Goal: Task Accomplishment & Management: Complete application form

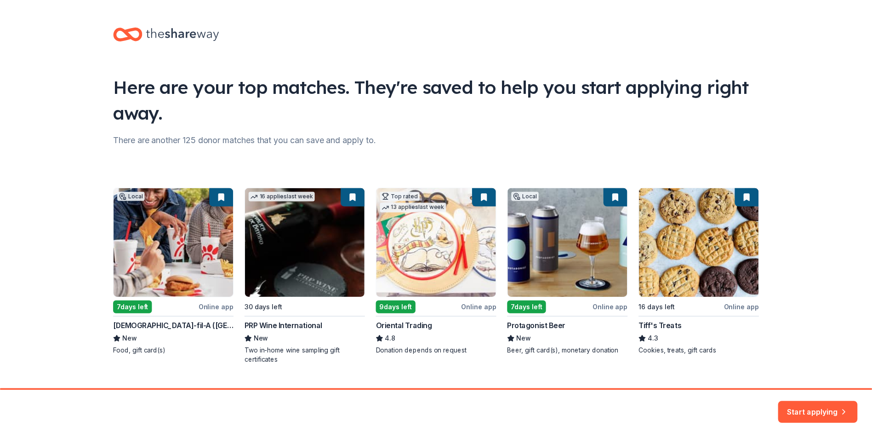
scroll to position [20, 0]
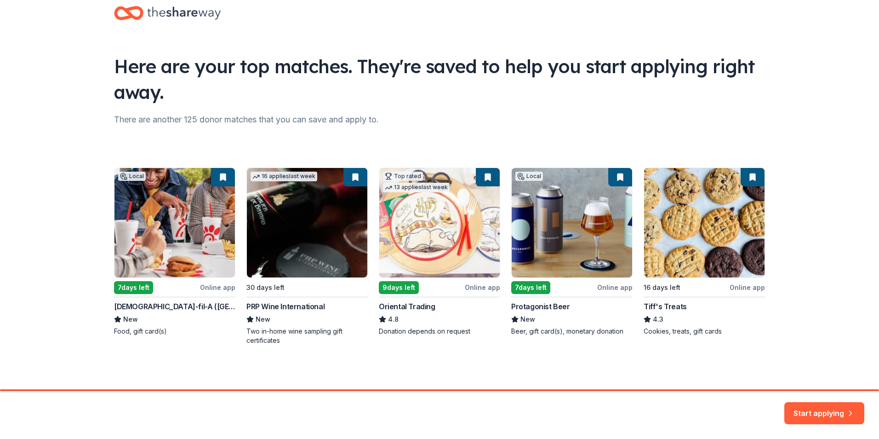
click at [312, 218] on div "Local 7 days left Online app [DEMOGRAPHIC_DATA]-fil-A ([GEOGRAPHIC_DATA]) New F…" at bounding box center [439, 256] width 651 height 178
click at [290, 231] on div "Local 7 days left Online app Chick-fil-A (Charlotte) New Food, gift card(s) 16 …" at bounding box center [439, 256] width 651 height 178
click at [272, 324] on div "Local 7 days left Online app Chick-fil-A (Charlotte) New Food, gift card(s) 16 …" at bounding box center [439, 256] width 651 height 178
click at [812, 409] on button "Start applying" at bounding box center [825, 407] width 80 height 22
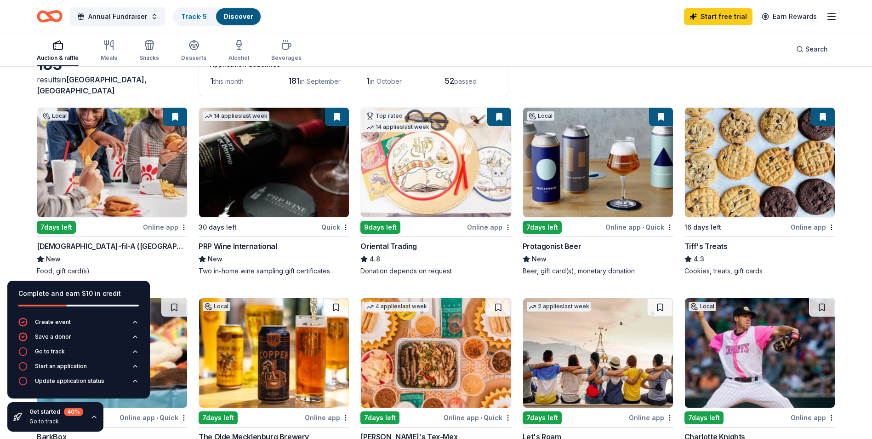
scroll to position [46, 0]
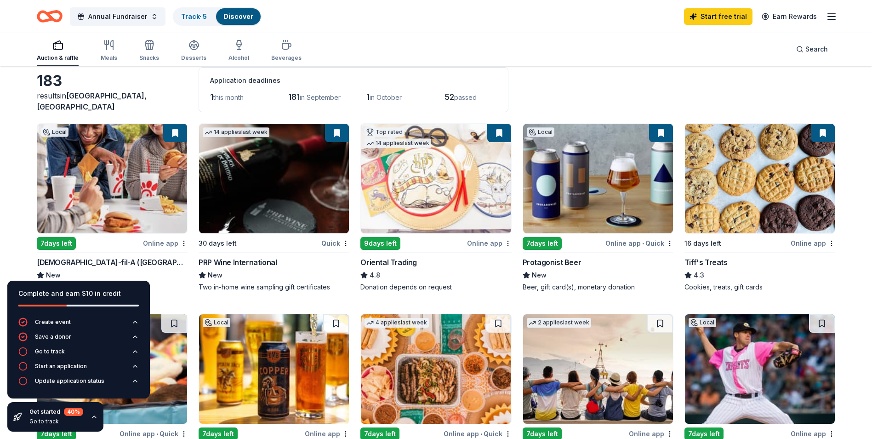
click at [266, 196] on img at bounding box center [274, 178] width 150 height 109
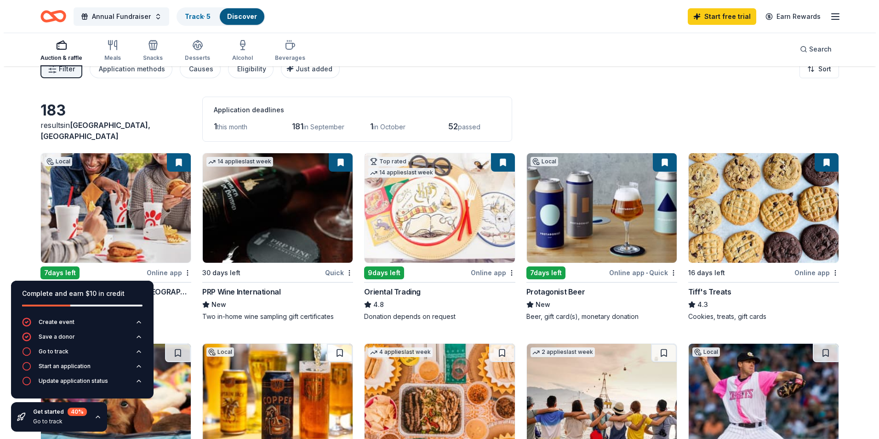
scroll to position [0, 0]
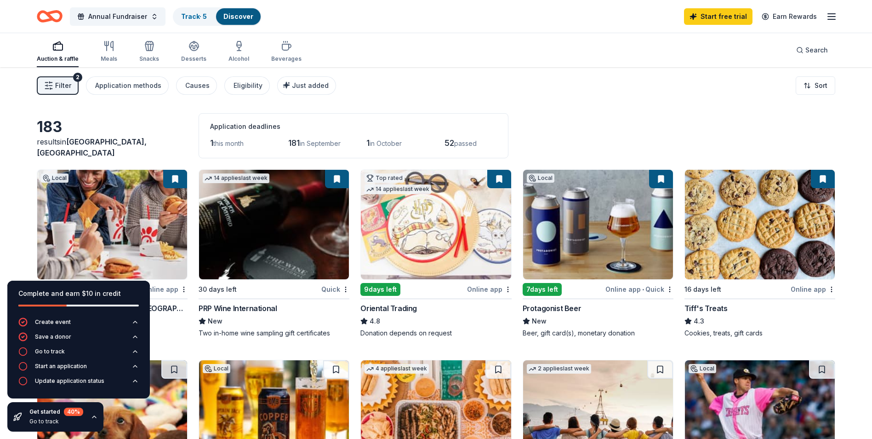
click at [63, 83] on span "Filter" at bounding box center [63, 85] width 16 height 11
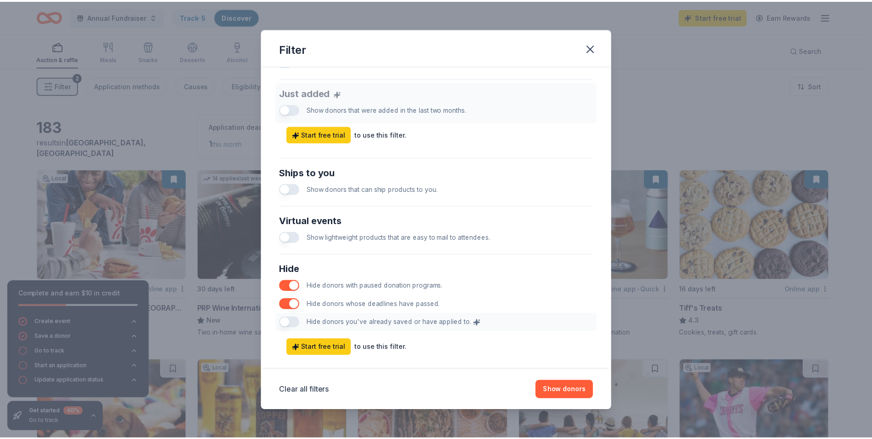
scroll to position [365, 0]
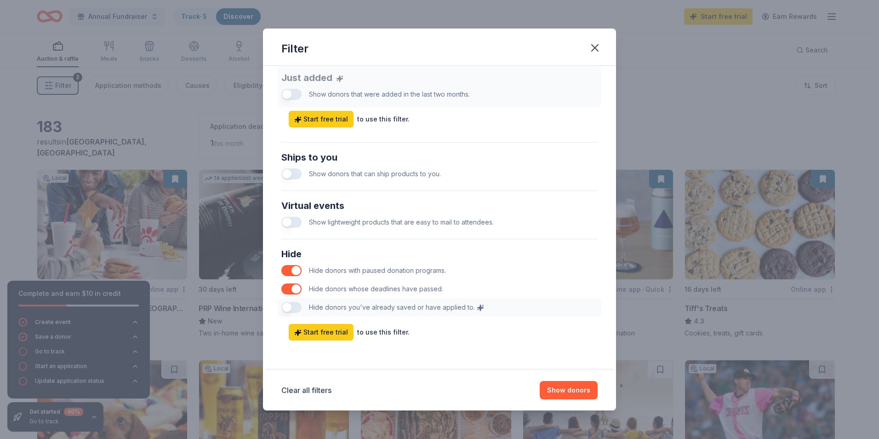
click at [287, 172] on button "button" at bounding box center [291, 173] width 20 height 11
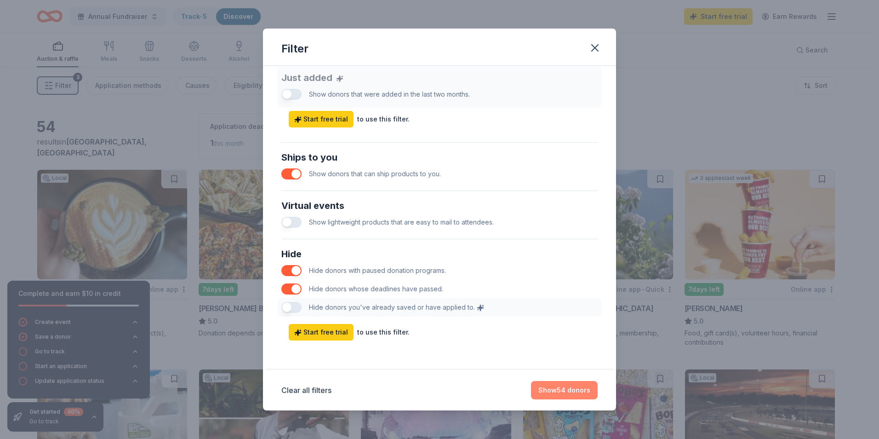
click at [562, 392] on button "Show 54 donors" at bounding box center [564, 390] width 67 height 18
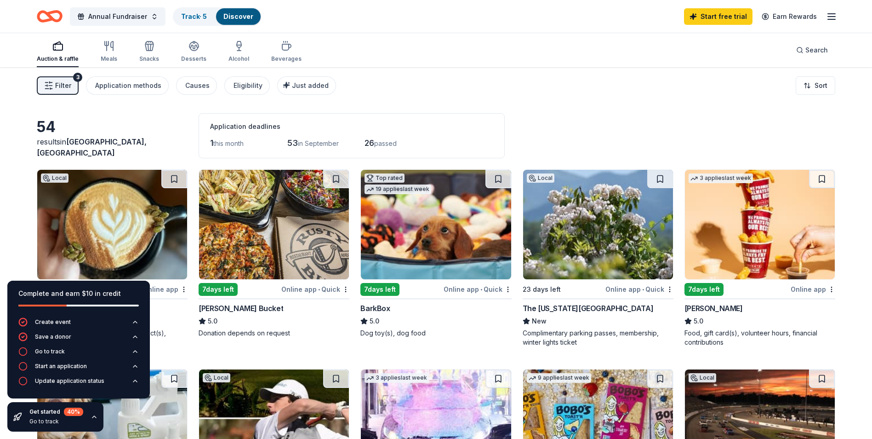
click at [292, 342] on div "7 days left Online app • Quick Rusty Bucket 5.0 Donation depends on request" at bounding box center [274, 258] width 151 height 178
click at [177, 327] on div "The Hobbyist New Beer, wine, gift card(s), coffee product(s), monetary" at bounding box center [112, 325] width 151 height 44
click at [302, 246] on img at bounding box center [274, 224] width 150 height 109
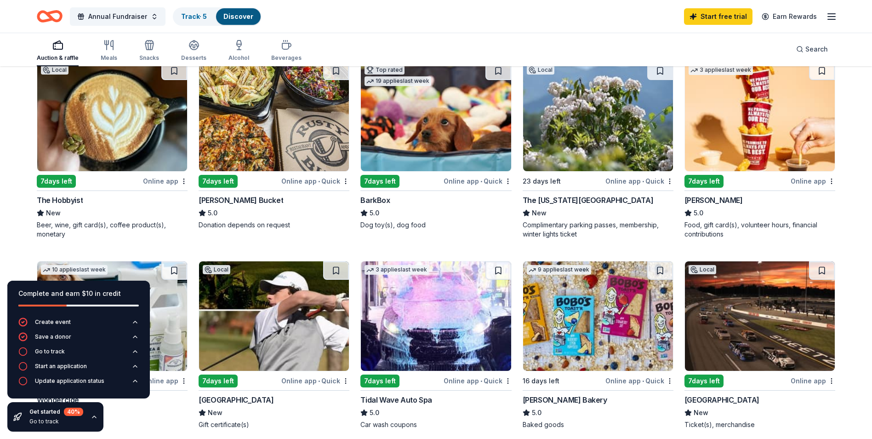
scroll to position [92, 0]
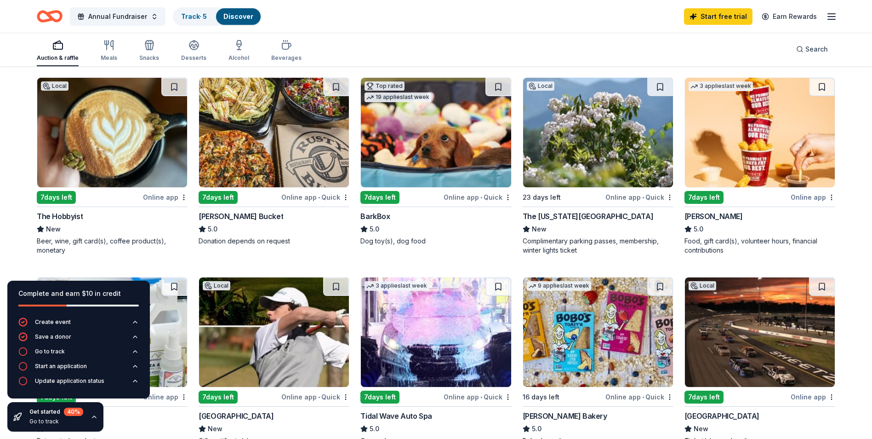
click at [452, 158] on img at bounding box center [436, 132] width 150 height 109
click at [617, 136] on img at bounding box center [598, 132] width 150 height 109
click at [783, 143] on img at bounding box center [760, 132] width 150 height 109
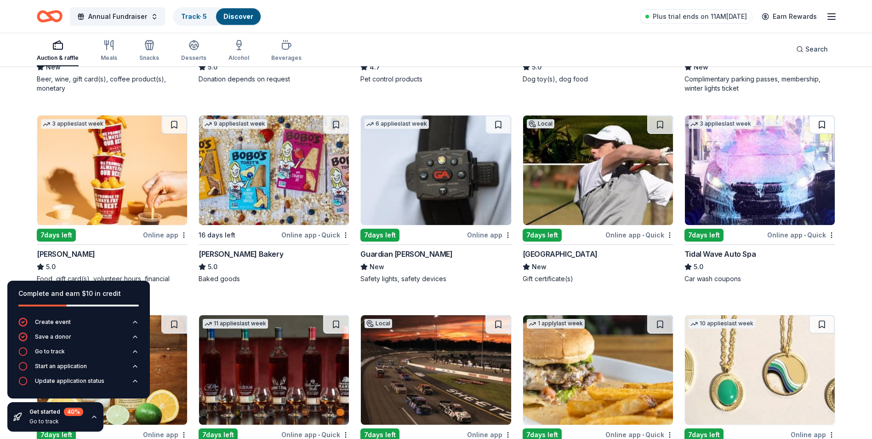
scroll to position [276, 0]
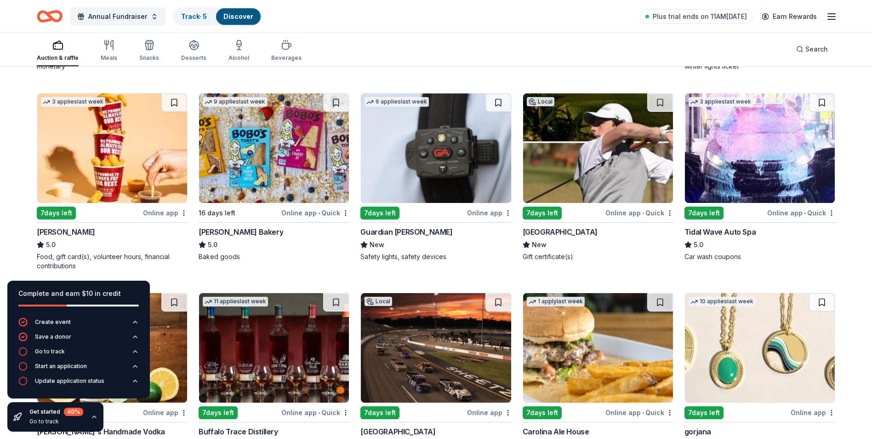
click at [435, 162] on img at bounding box center [436, 147] width 150 height 109
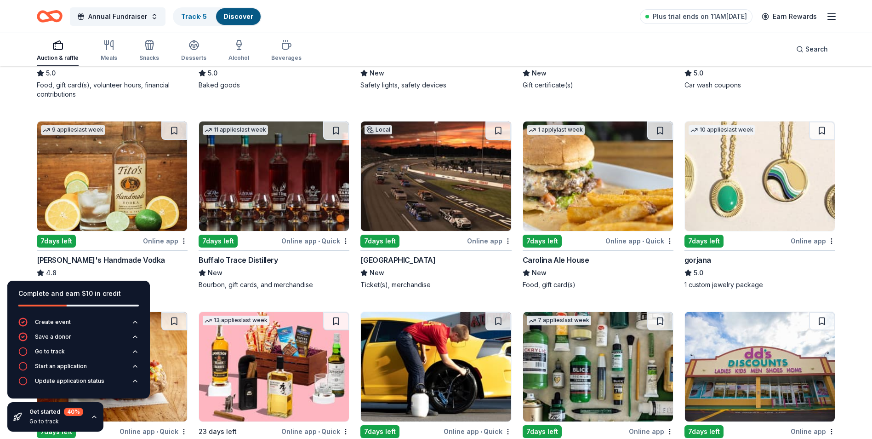
scroll to position [460, 0]
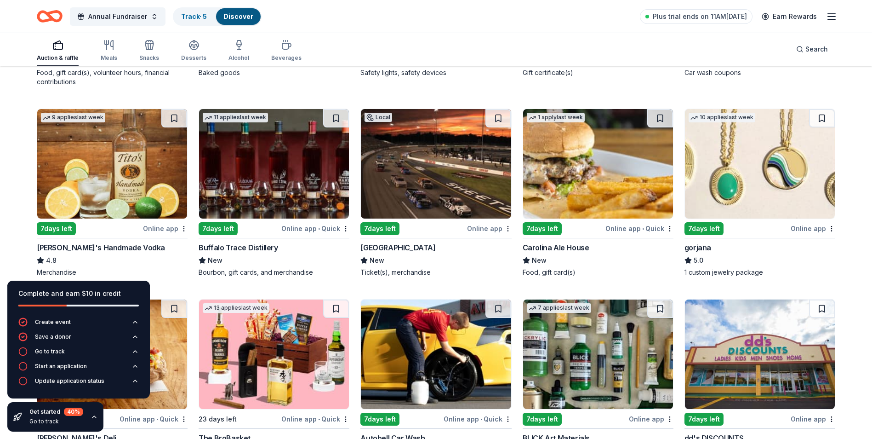
click at [264, 168] on img at bounding box center [274, 163] width 150 height 109
click at [418, 155] on img at bounding box center [436, 163] width 150 height 109
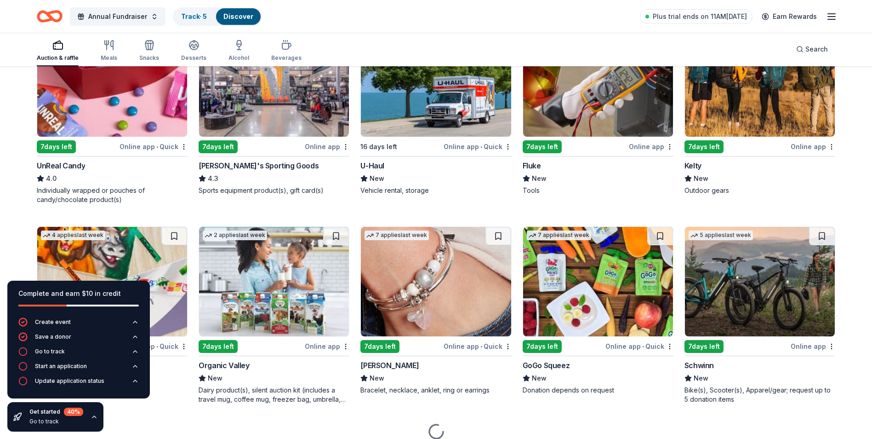
scroll to position [1278, 0]
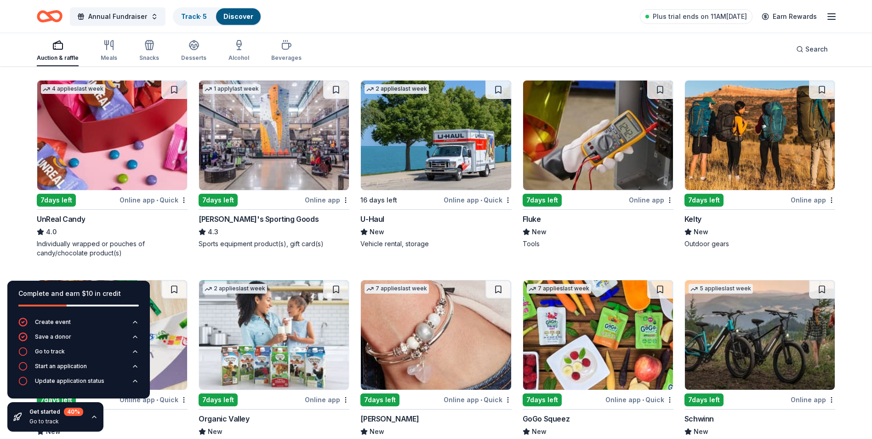
click at [754, 160] on img at bounding box center [760, 134] width 150 height 109
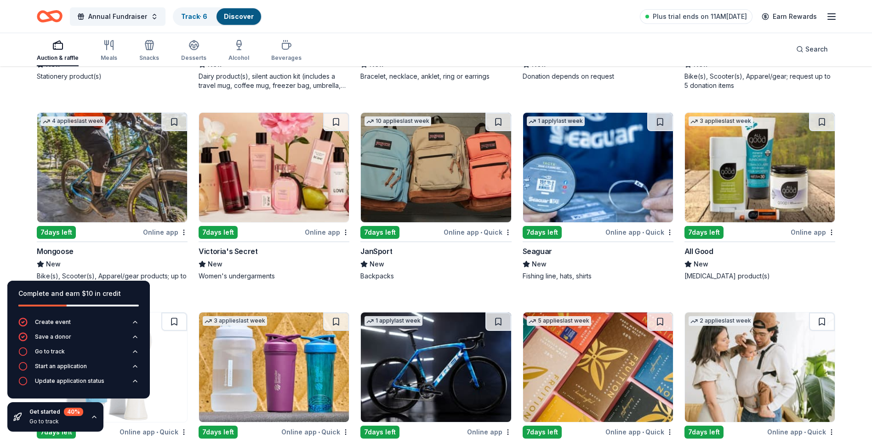
scroll to position [1645, 0]
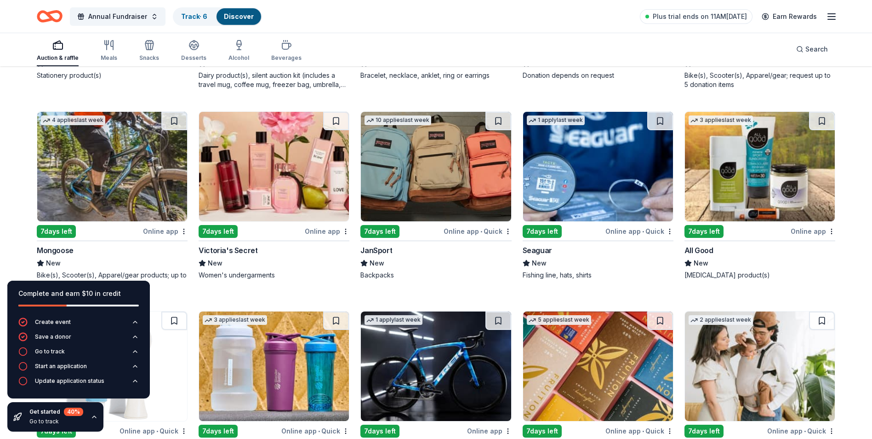
click at [266, 173] on img at bounding box center [274, 166] width 150 height 109
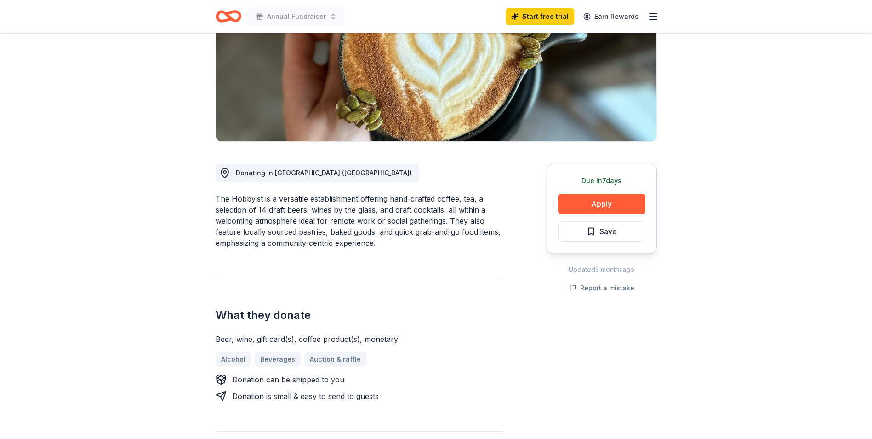
scroll to position [92, 0]
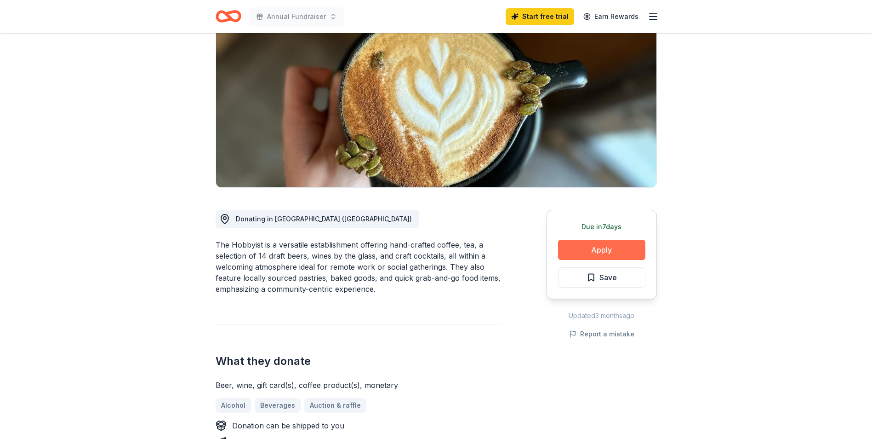
click at [563, 251] on button "Apply" at bounding box center [601, 250] width 87 height 20
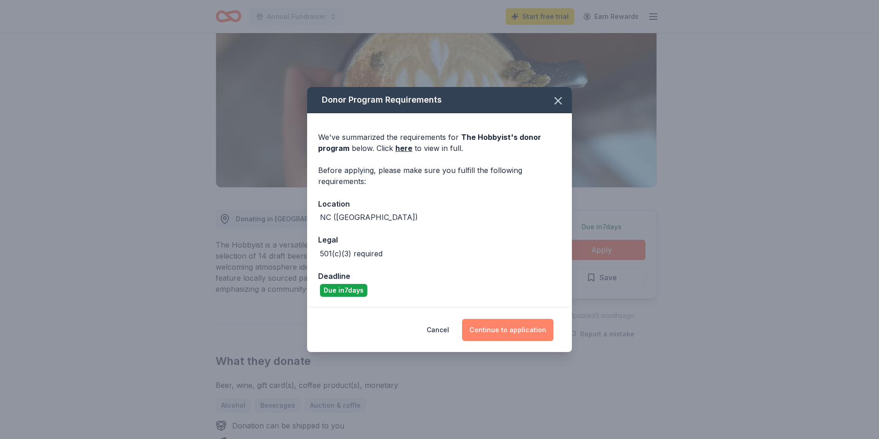
click at [514, 327] on button "Continue to application" at bounding box center [508, 330] width 92 height 22
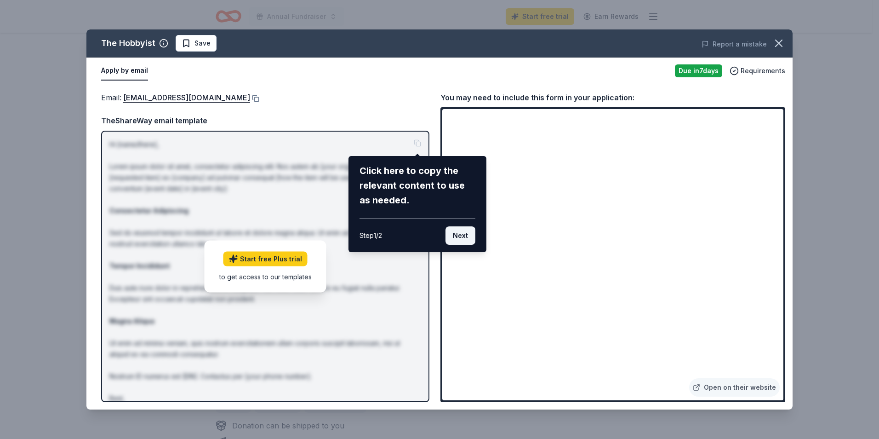
click at [465, 238] on button "Next" at bounding box center [461, 235] width 30 height 18
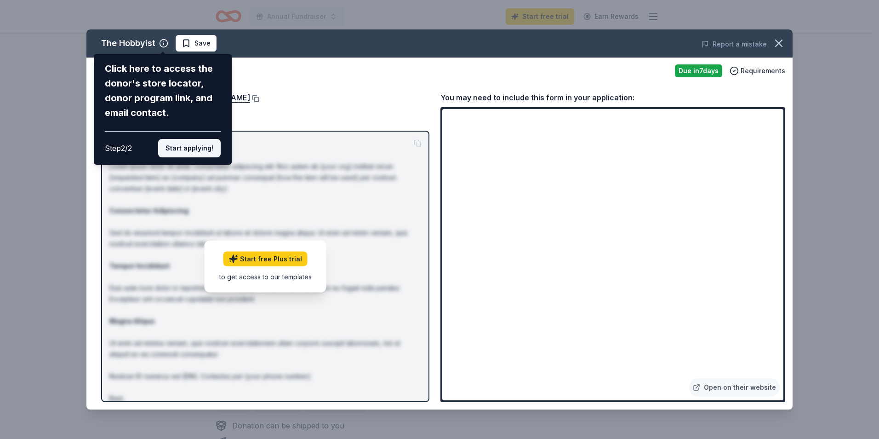
click at [169, 146] on button "Start applying!" at bounding box center [189, 148] width 63 height 18
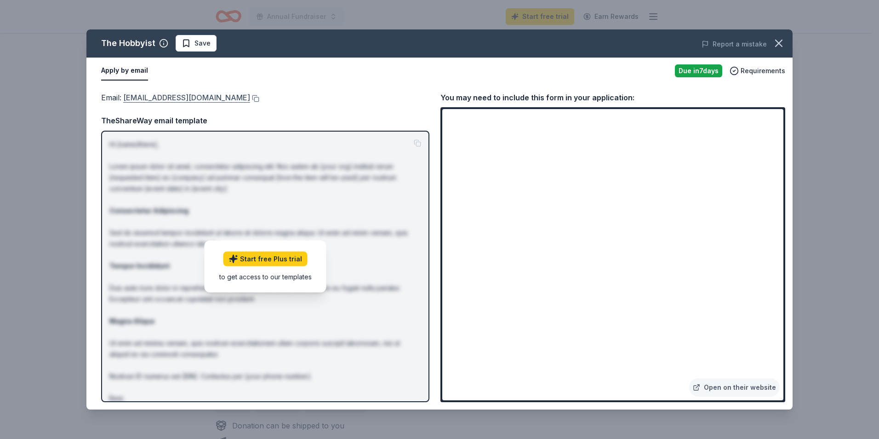
click at [157, 99] on link "thehobbyistclt@gmail.com" at bounding box center [186, 98] width 127 height 12
click at [170, 98] on link "thehobbyistclt@gmail.com" at bounding box center [186, 98] width 127 height 12
click at [782, 40] on icon "button" at bounding box center [779, 43] width 6 height 6
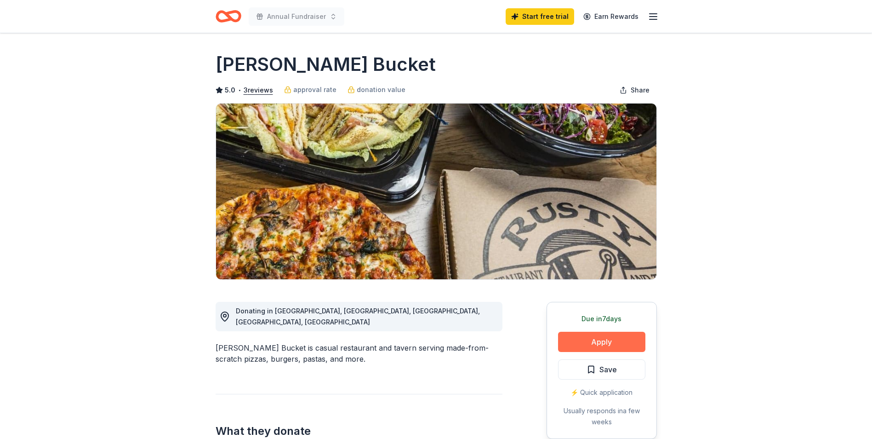
click at [575, 344] on button "Apply" at bounding box center [601, 342] width 87 height 20
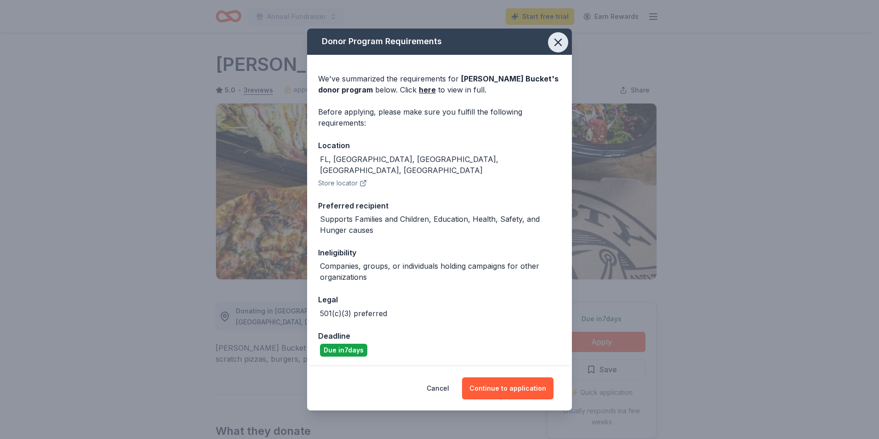
click at [553, 46] on icon "button" at bounding box center [558, 42] width 13 height 13
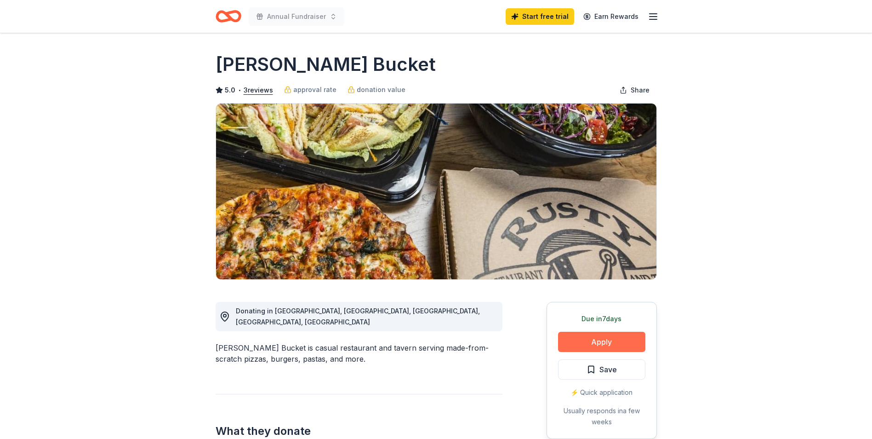
click at [638, 345] on button "Apply" at bounding box center [601, 342] width 87 height 20
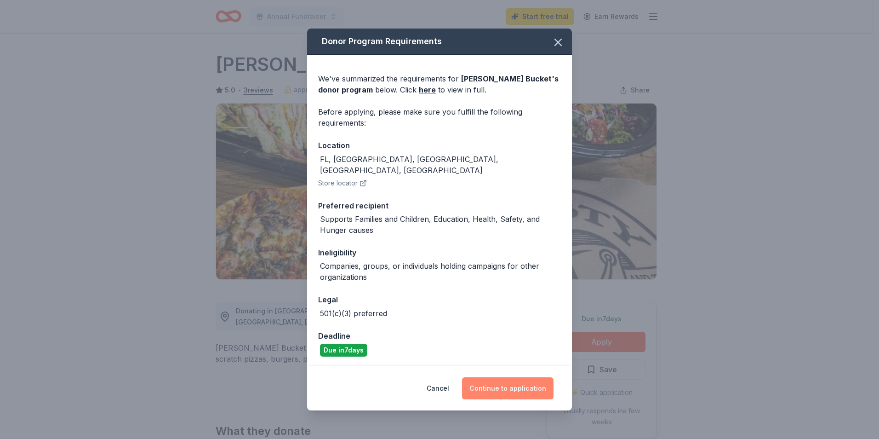
click at [515, 387] on button "Continue to application" at bounding box center [508, 388] width 92 height 22
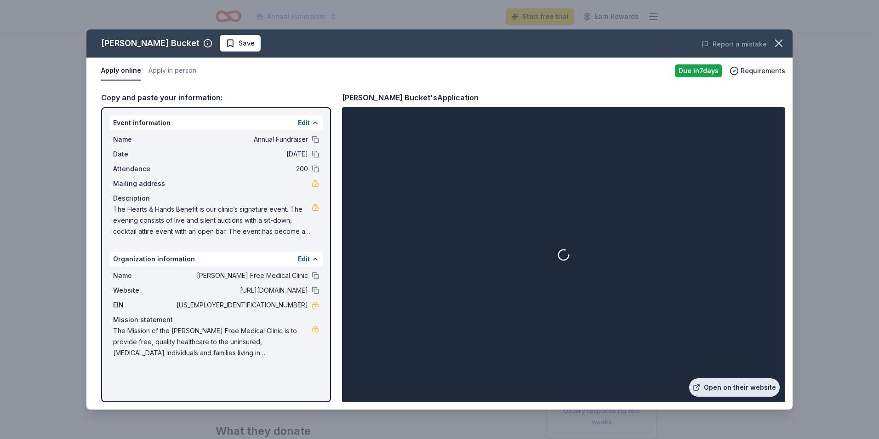
click at [754, 385] on link "Open on their website" at bounding box center [734, 387] width 91 height 18
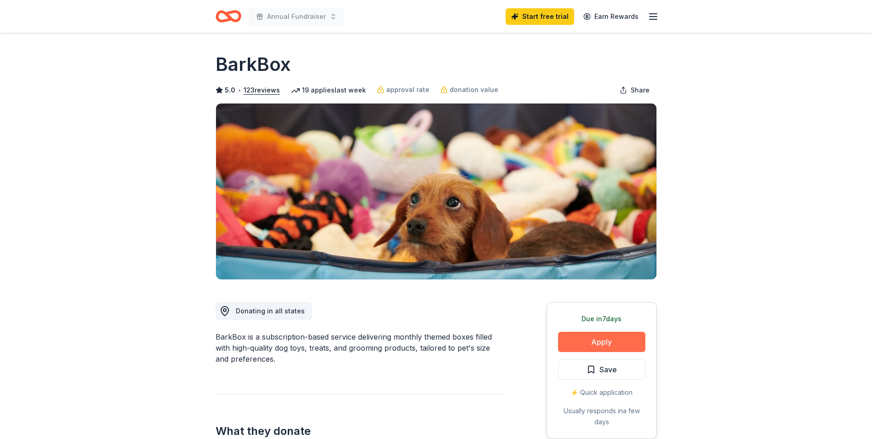
click at [587, 343] on button "Apply" at bounding box center [601, 342] width 87 height 20
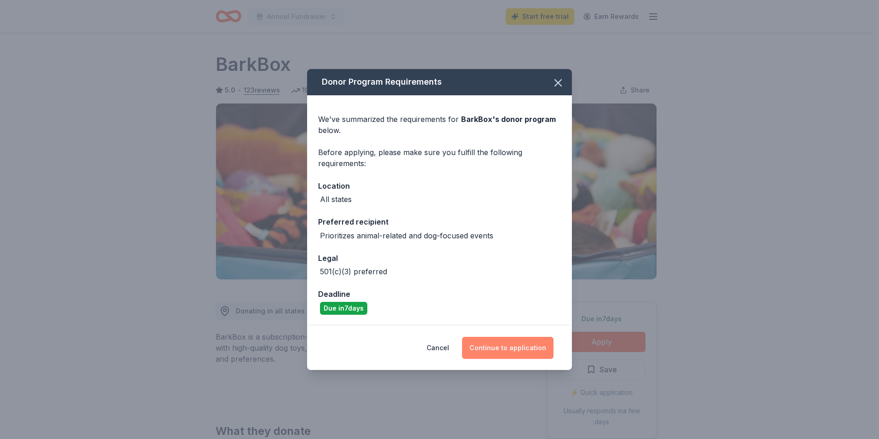
click at [524, 344] on button "Continue to application" at bounding box center [508, 348] width 92 height 22
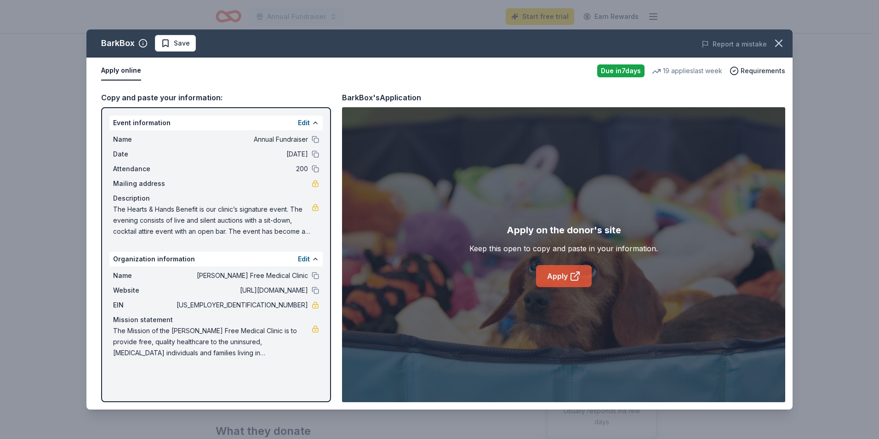
click at [555, 279] on link "Apply" at bounding box center [564, 276] width 56 height 22
click at [119, 71] on button "Apply online" at bounding box center [121, 70] width 40 height 19
click at [129, 71] on button "Apply online" at bounding box center [121, 70] width 40 height 19
click at [575, 268] on link "Apply" at bounding box center [564, 276] width 56 height 22
click at [781, 44] on icon "button" at bounding box center [779, 43] width 13 height 13
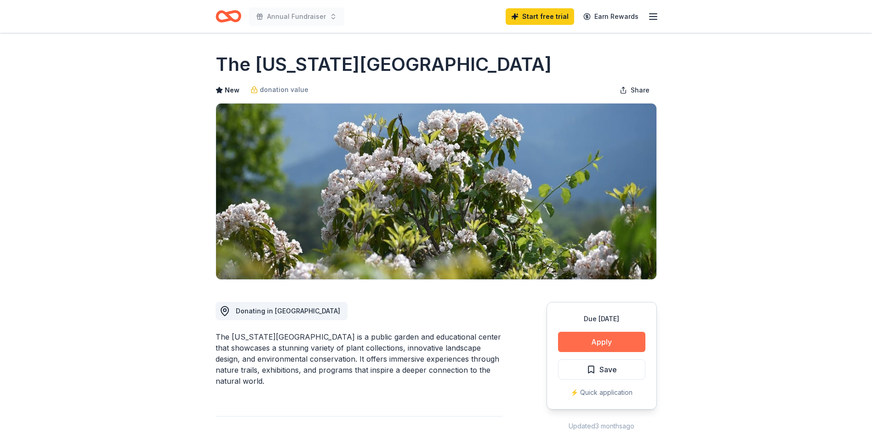
click at [629, 338] on button "Apply" at bounding box center [601, 342] width 87 height 20
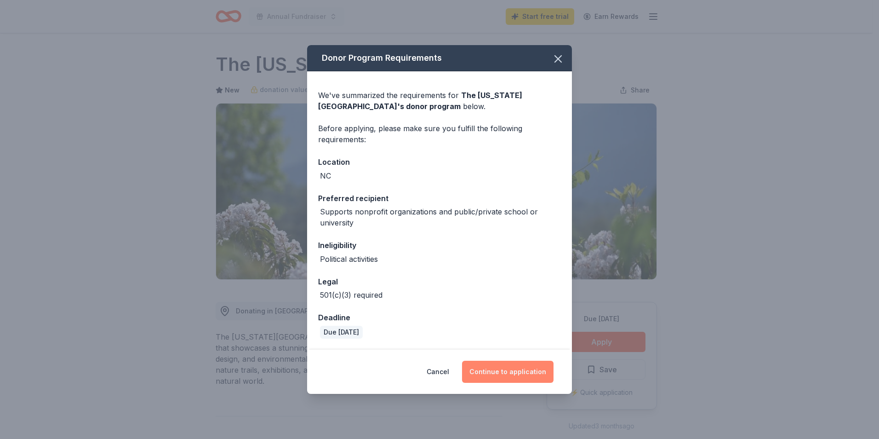
click at [536, 373] on button "Continue to application" at bounding box center [508, 372] width 92 height 22
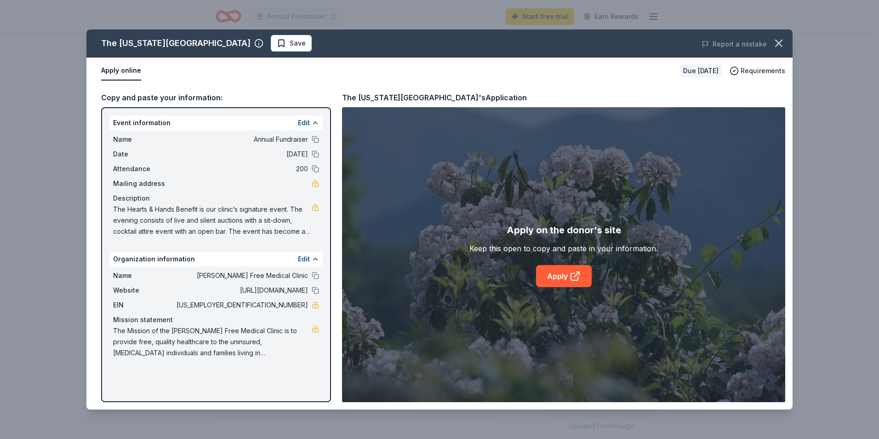
click at [131, 69] on button "Apply online" at bounding box center [121, 70] width 40 height 19
click at [574, 278] on icon at bounding box center [575, 275] width 11 height 11
click at [782, 43] on icon "button" at bounding box center [779, 43] width 13 height 13
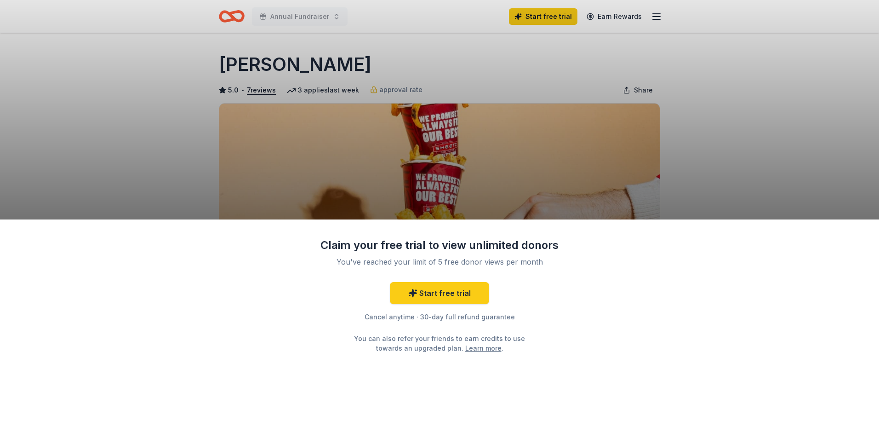
click at [697, 183] on div "Claim your free trial to view unlimited donors You've reached your limit of 5 f…" at bounding box center [439, 219] width 879 height 439
click at [699, 190] on div "Claim your free trial to view unlimited donors You've reached your limit of 5 f…" at bounding box center [439, 219] width 879 height 439
click at [698, 217] on div "Claim your free trial to view unlimited donors You've reached your limit of 5 f…" at bounding box center [439, 219] width 879 height 439
click at [512, 201] on div "Claim your free trial to view unlimited donors You've reached your limit of 5 f…" at bounding box center [439, 219] width 879 height 439
click at [436, 282] on div "Claim your free trial to view unlimited donors You've reached your limit of 5 f…" at bounding box center [439, 295] width 239 height 115
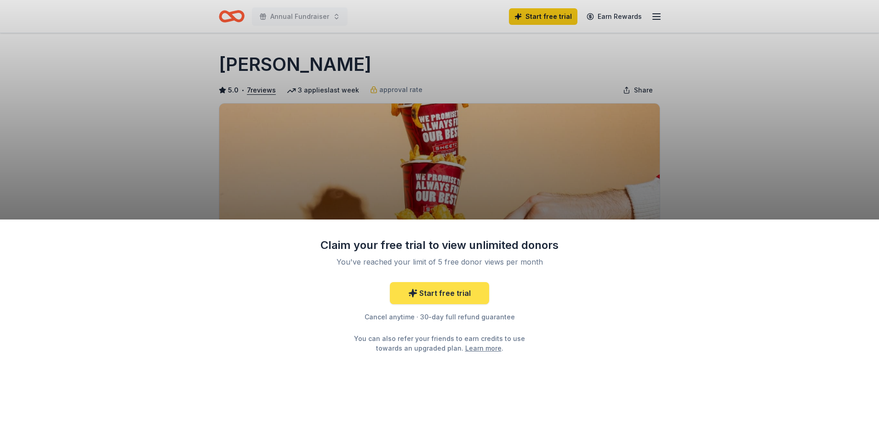
click at [435, 292] on link "Start free trial" at bounding box center [439, 293] width 99 height 22
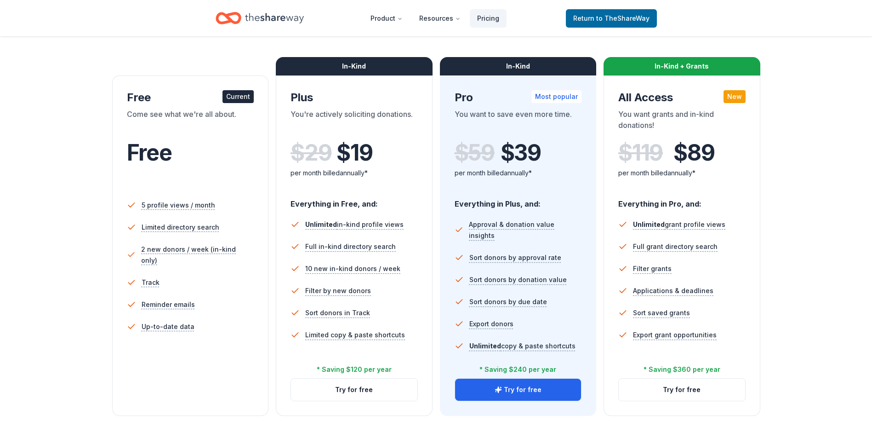
scroll to position [138, 0]
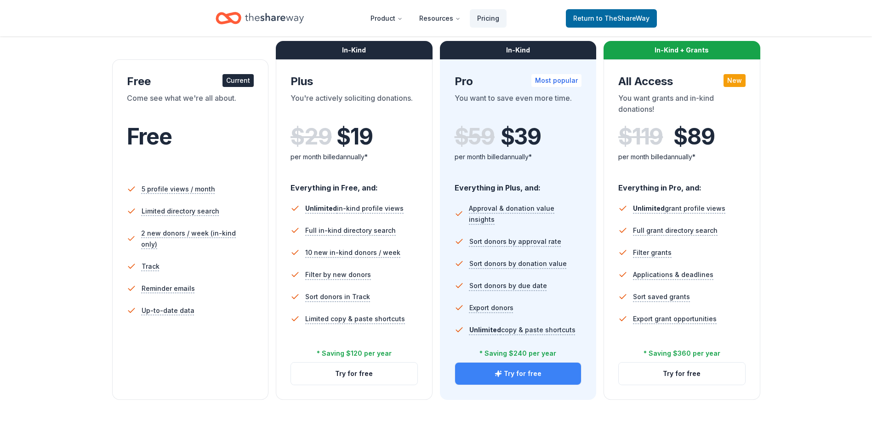
click at [540, 366] on button "Try for free" at bounding box center [518, 373] width 126 height 22
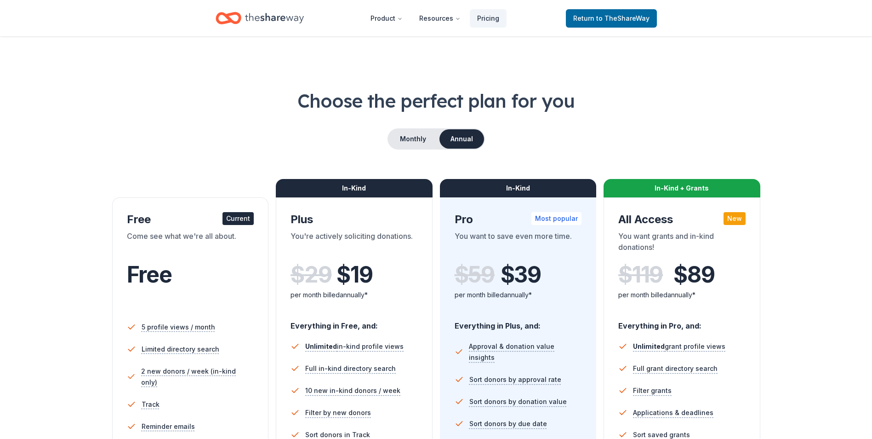
scroll to position [132, 0]
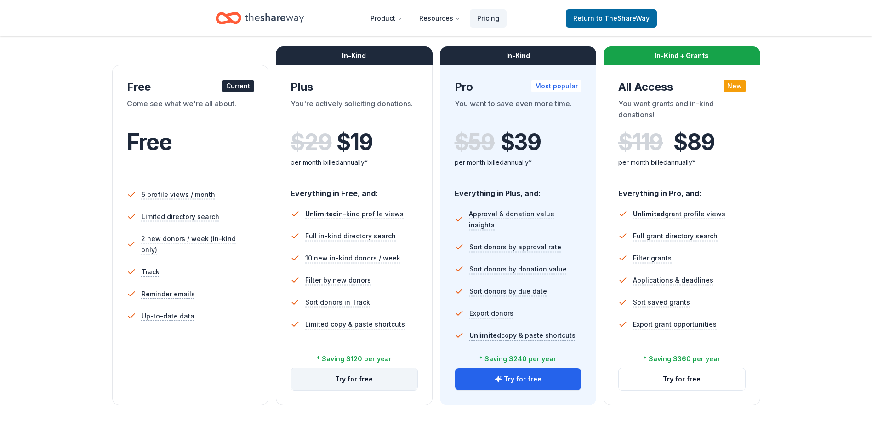
click at [378, 382] on button "Try for free" at bounding box center [354, 379] width 126 height 22
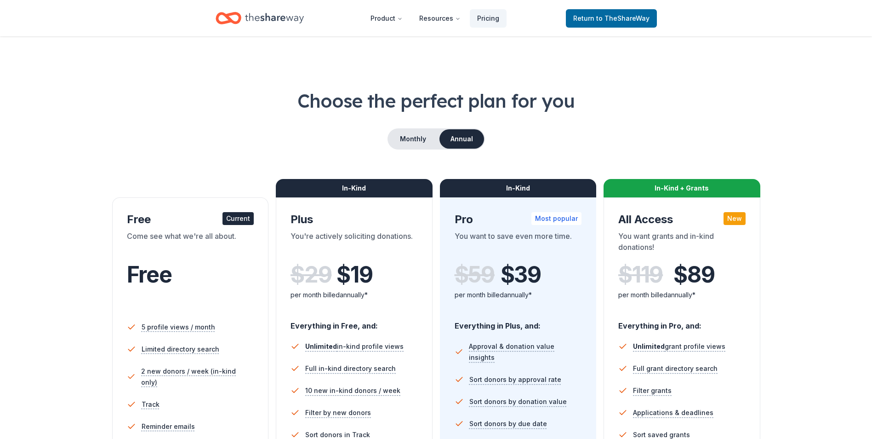
scroll to position [127, 0]
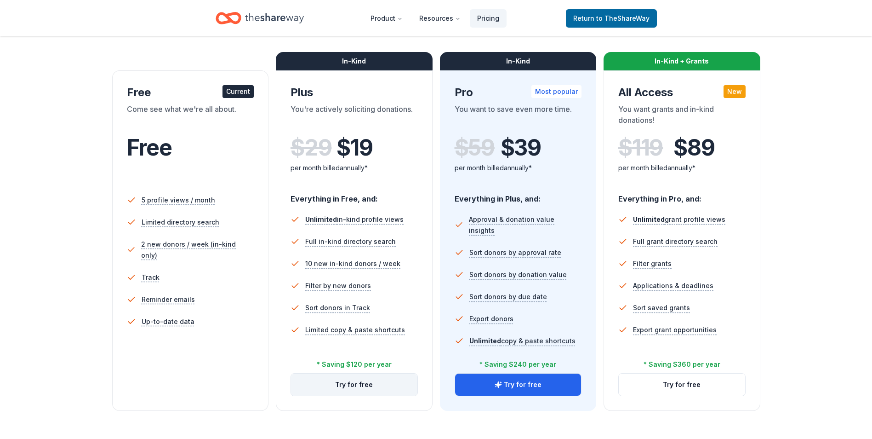
click at [392, 384] on button "Try for free" at bounding box center [354, 384] width 126 height 22
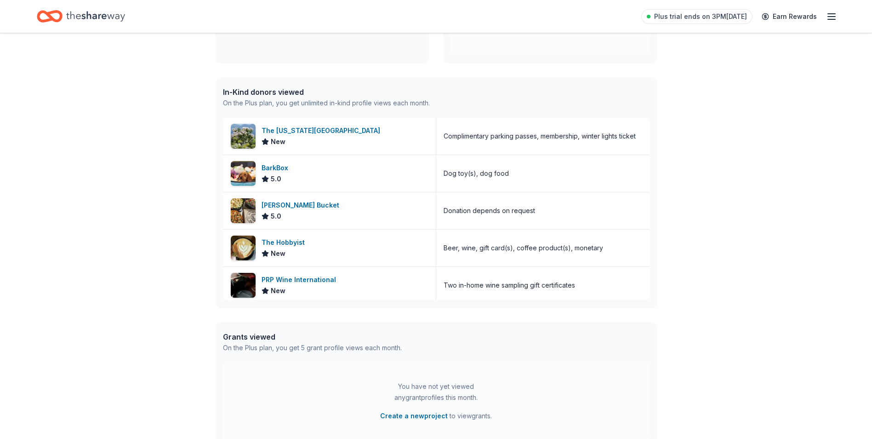
scroll to position [184, 0]
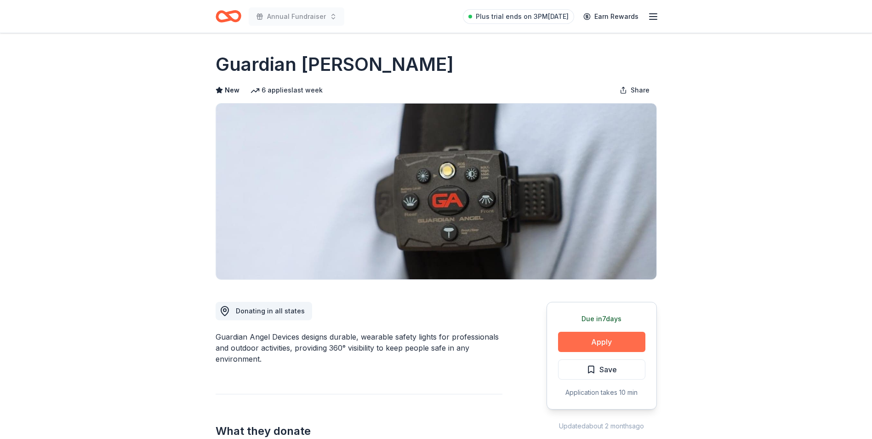
click at [634, 339] on button "Apply" at bounding box center [601, 342] width 87 height 20
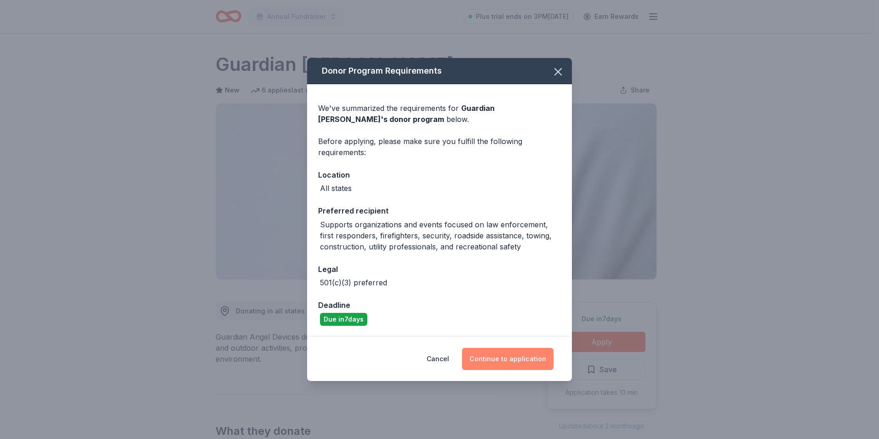
click at [533, 358] on button "Continue to application" at bounding box center [508, 359] width 92 height 22
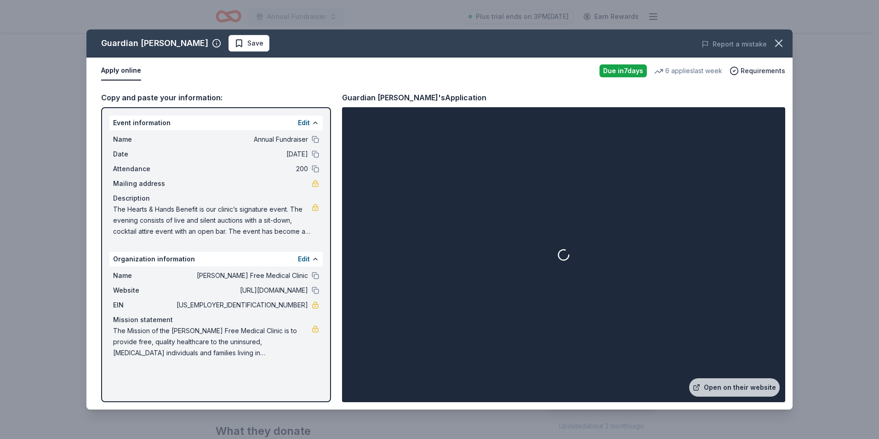
click at [117, 76] on button "Apply online" at bounding box center [121, 70] width 40 height 19
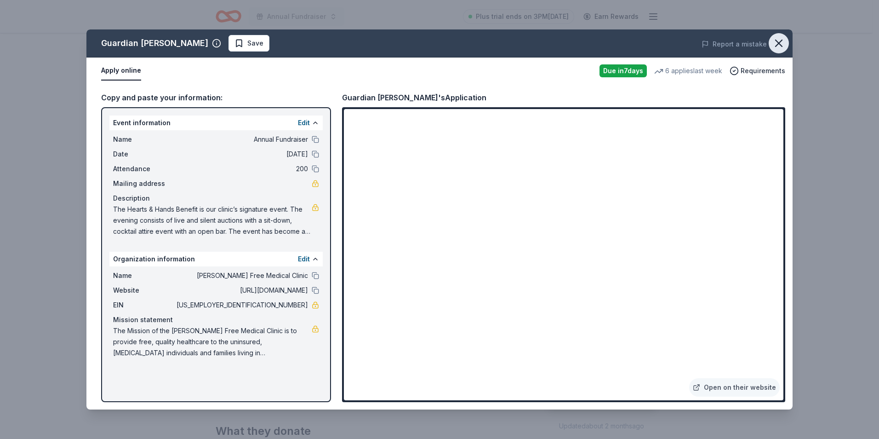
click at [780, 44] on icon "button" at bounding box center [779, 43] width 6 height 6
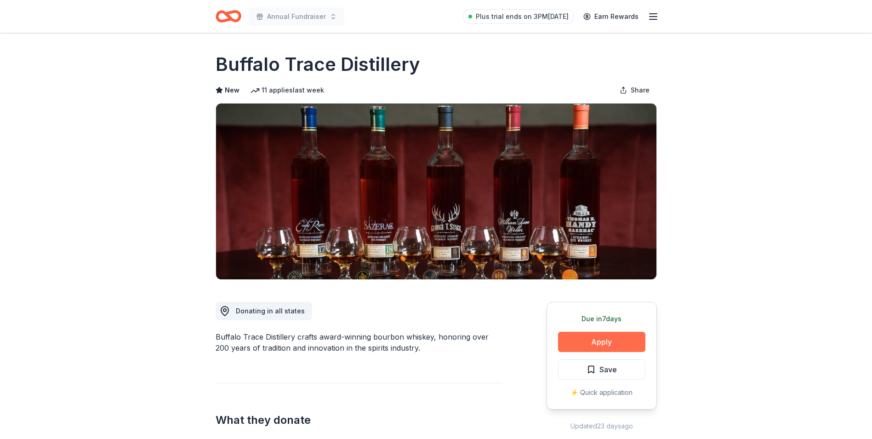
click at [616, 334] on button "Apply" at bounding box center [601, 342] width 87 height 20
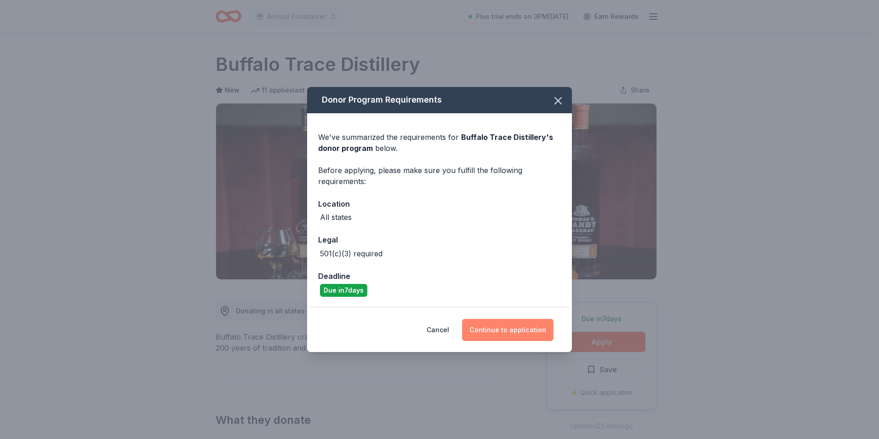
click at [515, 330] on button "Continue to application" at bounding box center [508, 330] width 92 height 22
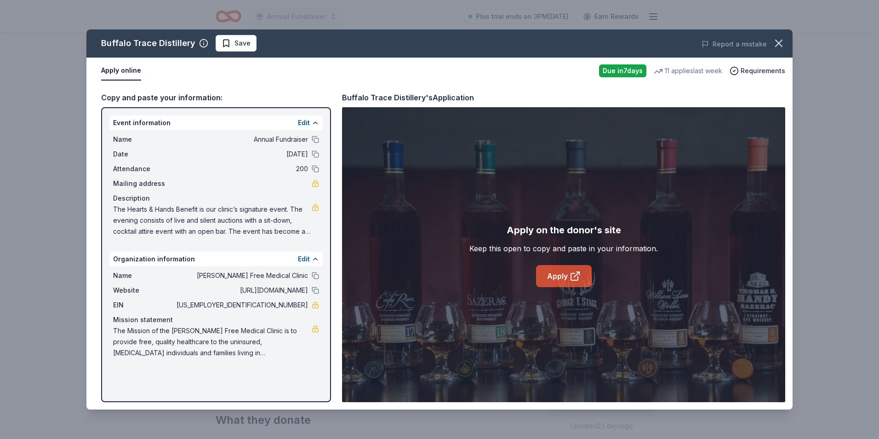
click at [572, 272] on icon at bounding box center [575, 275] width 11 height 11
click at [779, 44] on icon "button" at bounding box center [779, 43] width 13 height 13
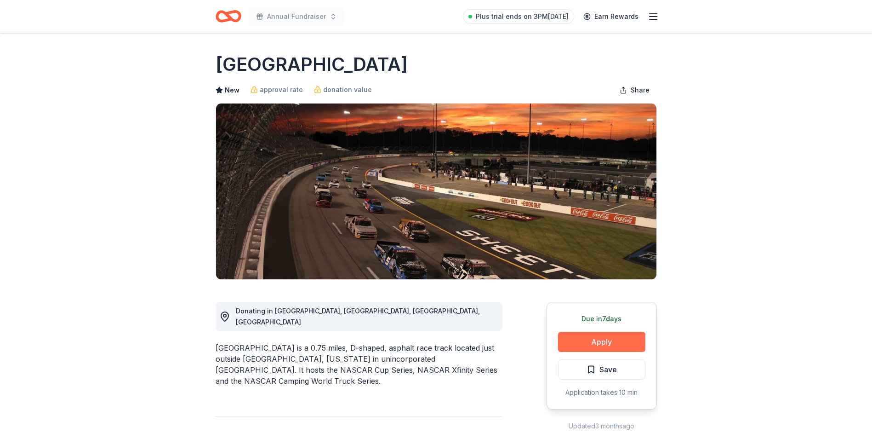
click at [614, 336] on button "Apply" at bounding box center [601, 342] width 87 height 20
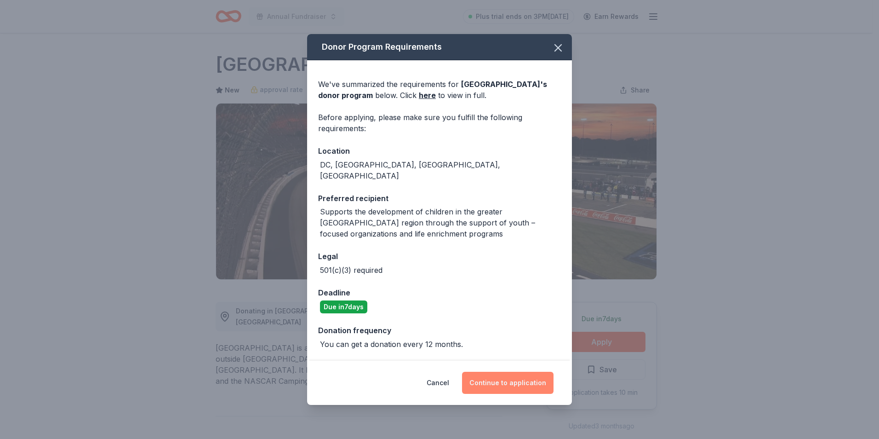
click at [536, 376] on button "Continue to application" at bounding box center [508, 383] width 92 height 22
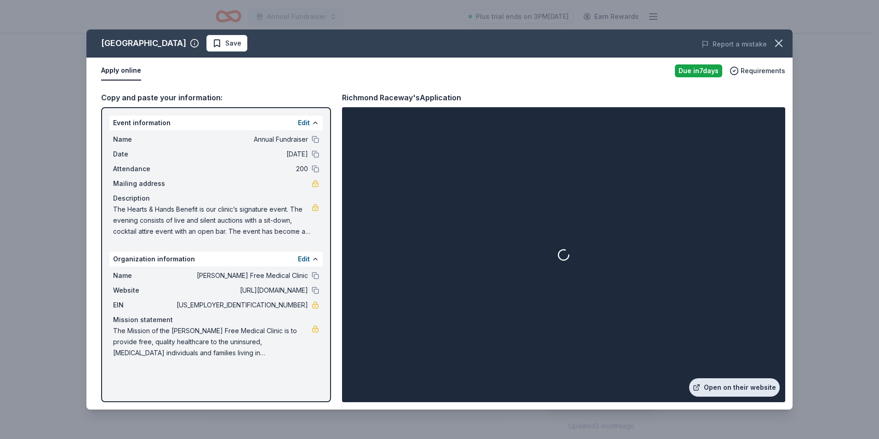
click at [733, 390] on link "Open on their website" at bounding box center [734, 387] width 91 height 18
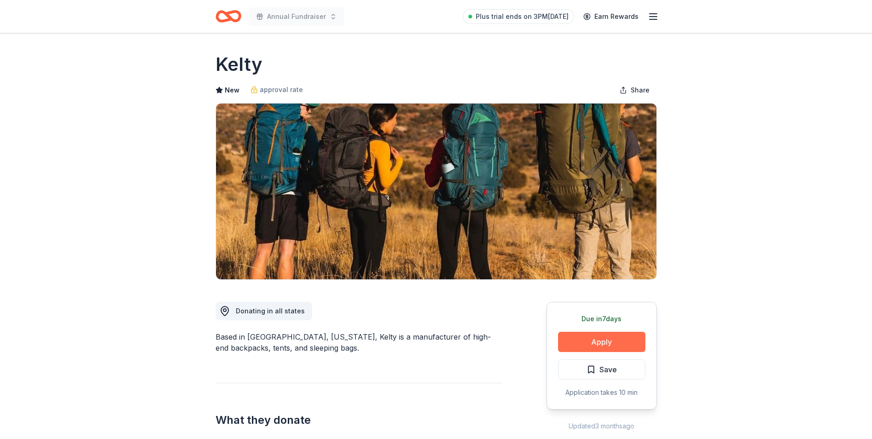
click at [574, 337] on button "Apply" at bounding box center [601, 342] width 87 height 20
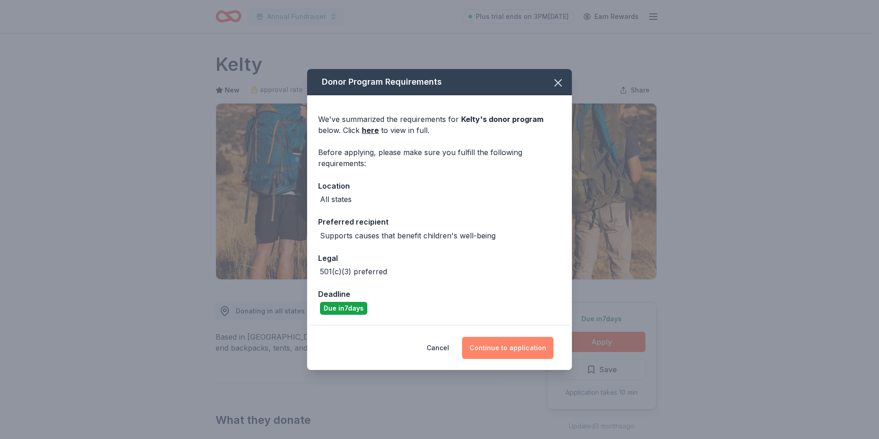
click at [506, 344] on button "Continue to application" at bounding box center [508, 348] width 92 height 22
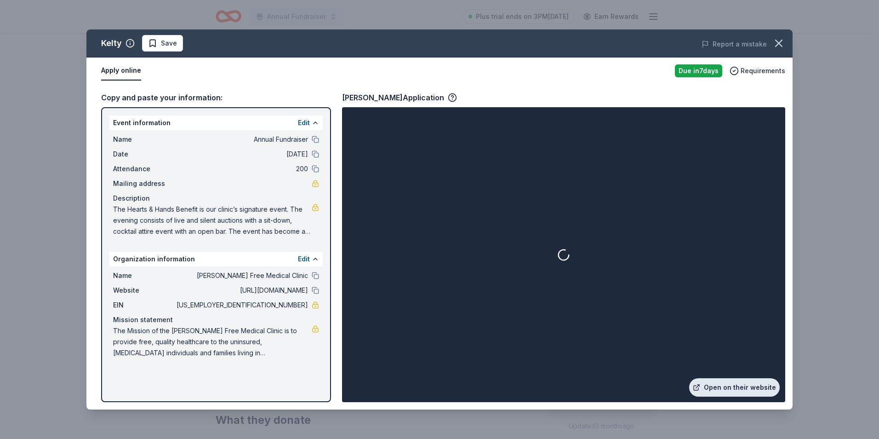
click at [729, 389] on link "Open on their website" at bounding box center [734, 387] width 91 height 18
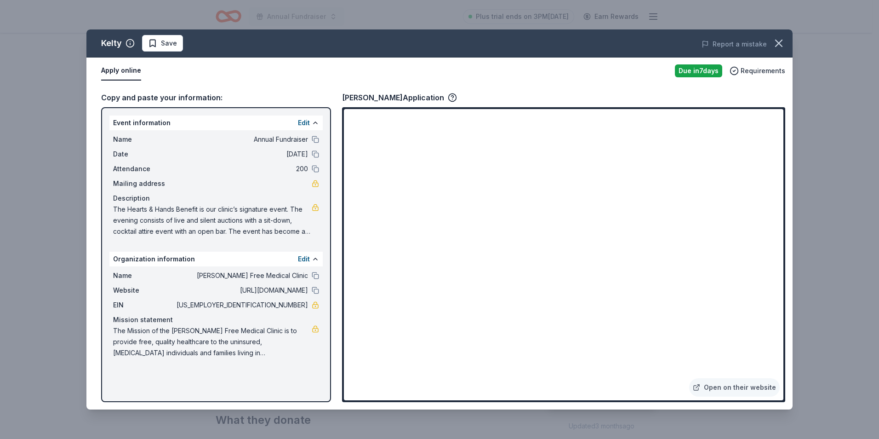
click at [206, 364] on div "Event information Edit Name Annual Fundraiser Date 10/03/25 Attendance 200 Mail…" at bounding box center [216, 254] width 230 height 295
click at [306, 125] on button "Edit" at bounding box center [304, 122] width 12 height 11
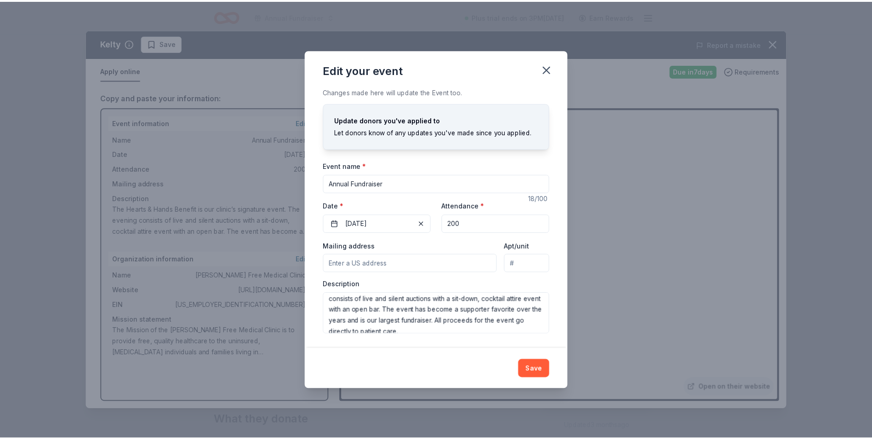
scroll to position [22, 0]
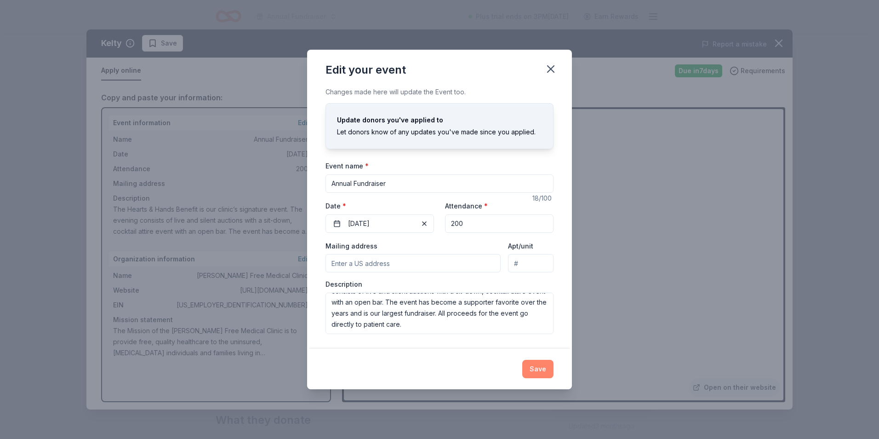
click at [542, 368] on button "Save" at bounding box center [537, 369] width 31 height 18
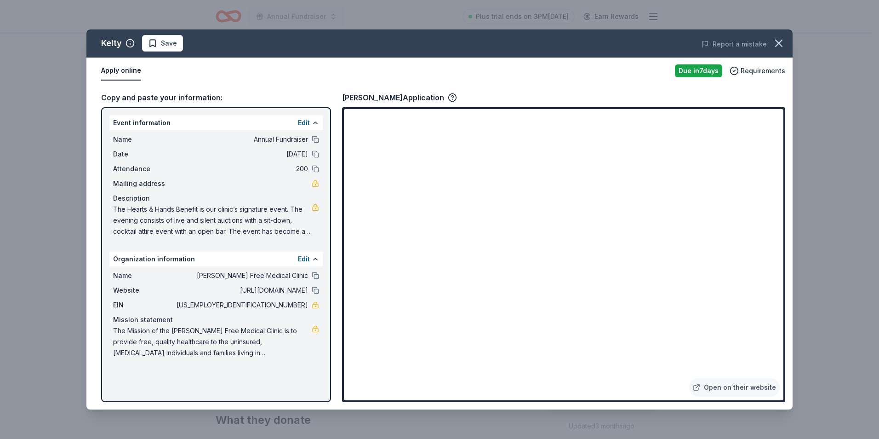
click at [182, 96] on div "Copy and paste your information:" at bounding box center [216, 98] width 230 height 12
click at [113, 139] on span "Name" at bounding box center [144, 139] width 62 height 11
click at [286, 212] on span "The Hearts & Hands Benefit is our clinic’s signature event. The evening consist…" at bounding box center [212, 220] width 199 height 33
click at [201, 349] on span "The Mission of the [PERSON_NAME] Free Medical Clinic is to provide free, qualit…" at bounding box center [212, 341] width 199 height 33
click at [322, 332] on div "Name Matthews Free Medical Clinic Website http://www.matthewsfmc.org/ EIN 51-04…" at bounding box center [215, 314] width 213 height 96
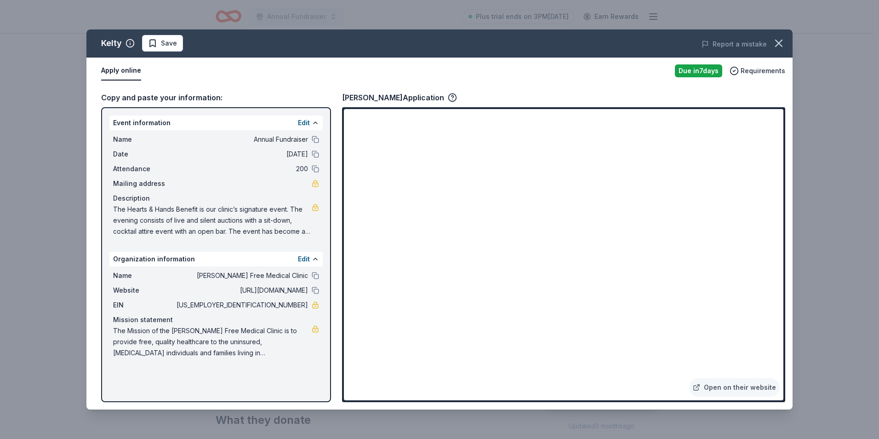
click at [202, 203] on div "Description" at bounding box center [216, 198] width 206 height 11
click at [128, 107] on div "Event information Edit Name Annual Fundraiser Date 10/03/25 Attendance 200 Mail…" at bounding box center [216, 254] width 230 height 295
click at [105, 120] on div "Event information Edit Name Annual Fundraiser Date 10/03/25 Attendance 200 Mail…" at bounding box center [216, 254] width 230 height 295
drag, startPoint x: 110, startPoint y: 133, endPoint x: 117, endPoint y: 144, distance: 13.4
click at [111, 135] on div "Name Annual Fundraiser Date 10/03/25 Attendance 200 Mailing address Description…" at bounding box center [215, 185] width 213 height 110
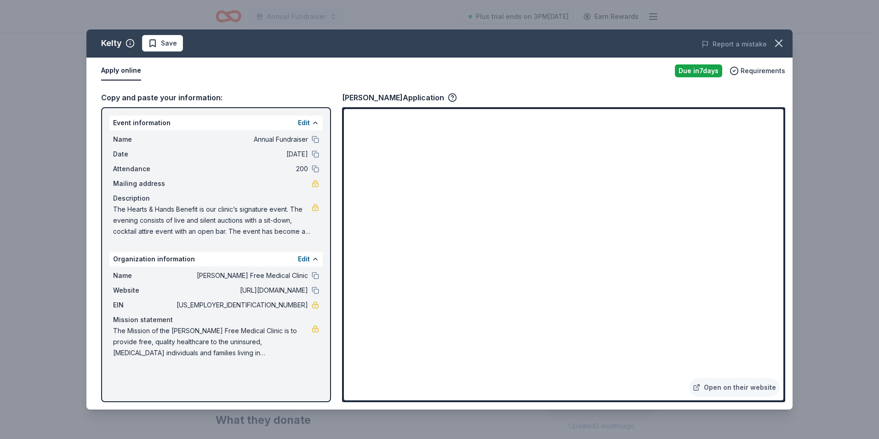
drag, startPoint x: 119, startPoint y: 146, endPoint x: 277, endPoint y: 267, distance: 199.2
click at [277, 267] on div "Event information Edit Name Annual Fundraiser Date 10/03/25 Attendance 200 Mail…" at bounding box center [216, 254] width 230 height 295
click at [271, 267] on div "Name Matthews Free Medical Clinic Website http://www.matthewsfmc.org/ EIN 51-04…" at bounding box center [215, 314] width 213 height 96
click at [253, 280] on span "[PERSON_NAME] Free Medical Clinic" at bounding box center [241, 275] width 133 height 11
click at [237, 333] on span "The Mission of the [PERSON_NAME] Free Medical Clinic is to provide free, qualit…" at bounding box center [212, 341] width 199 height 33
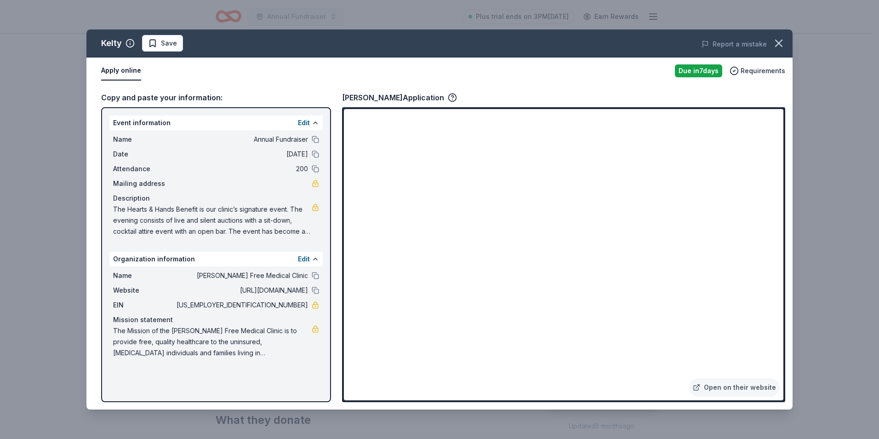
click at [122, 69] on button "Apply online" at bounding box center [121, 70] width 40 height 19
click at [127, 74] on button "Apply online" at bounding box center [121, 70] width 40 height 19
click at [120, 66] on button "Apply online" at bounding box center [121, 70] width 40 height 19
click at [155, 45] on span "Save" at bounding box center [162, 43] width 29 height 11
click at [190, 42] on html "Annual Fundraiser Plus trial ends on 3PM, 9/3 Earn Rewards Due in 7 days Share …" at bounding box center [439, 219] width 879 height 439
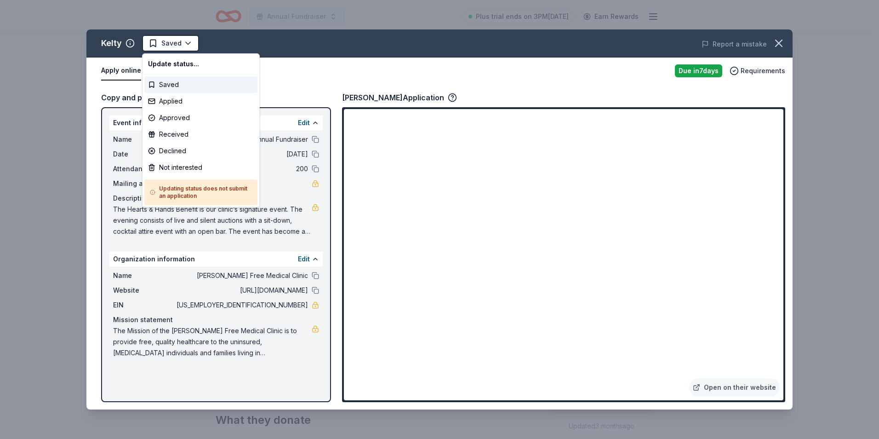
click at [115, 78] on html "Annual Fundraiser Plus trial ends on 3PM, 9/3 Earn Rewards Due in 7 days Share …" at bounding box center [439, 219] width 879 height 439
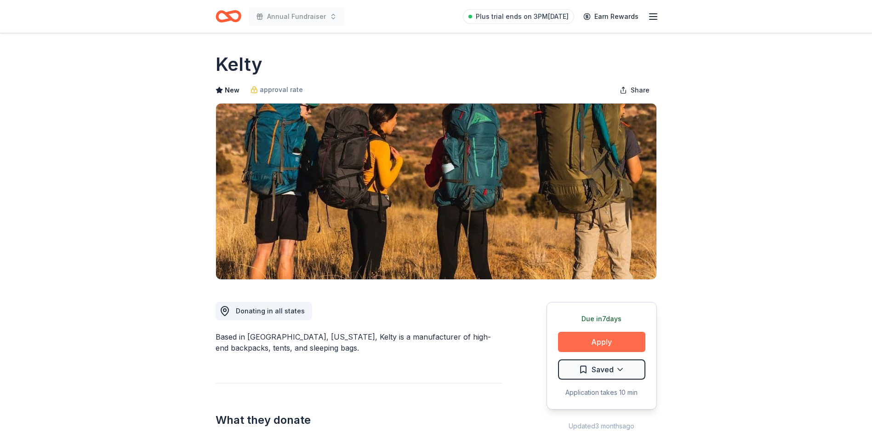
click at [613, 338] on button "Apply" at bounding box center [601, 342] width 87 height 20
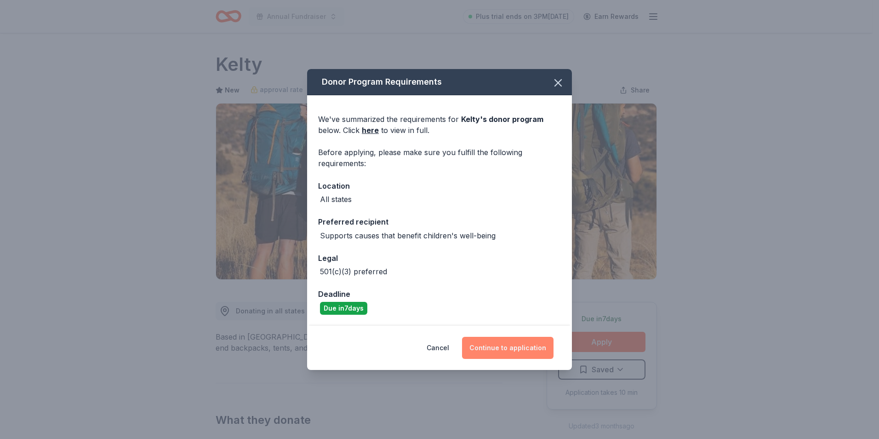
click at [516, 344] on button "Continue to application" at bounding box center [508, 348] width 92 height 22
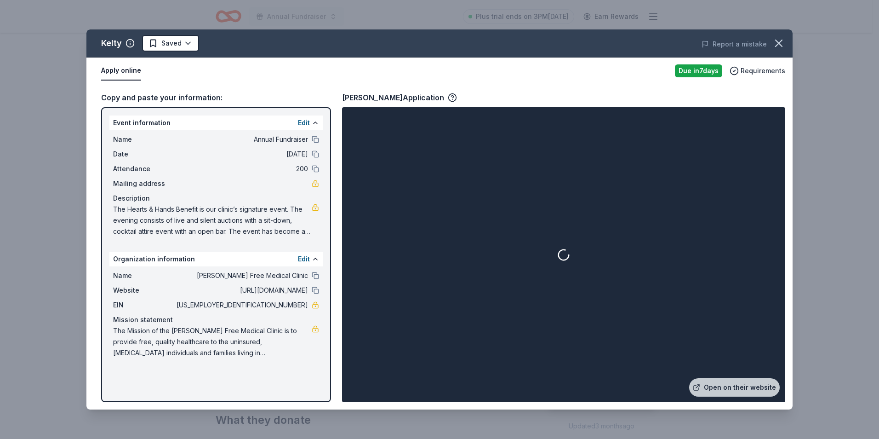
click at [128, 127] on div "Event information Edit" at bounding box center [215, 122] width 213 height 15
click at [132, 127] on div "Event information Edit" at bounding box center [215, 122] width 213 height 15
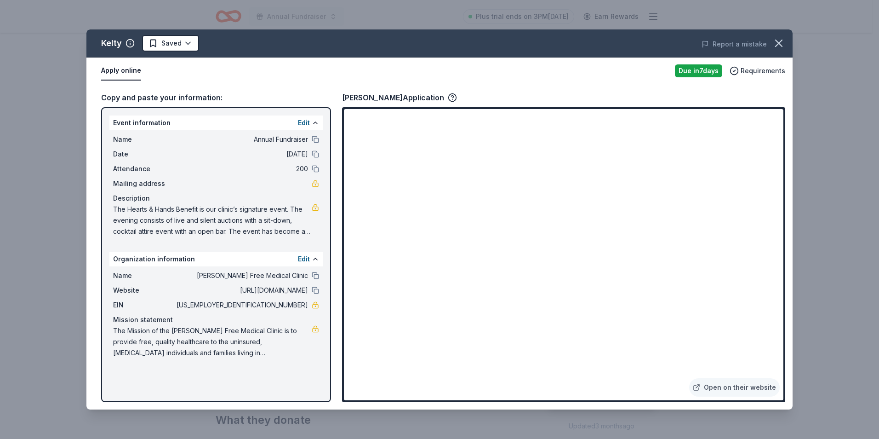
drag, startPoint x: 218, startPoint y: 141, endPoint x: 229, endPoint y: 142, distance: 10.6
click at [220, 141] on span "Annual Fundraiser" at bounding box center [241, 139] width 133 height 11
click at [264, 140] on span "Annual Fundraiser" at bounding box center [241, 139] width 133 height 11
click at [263, 150] on span "[DATE]" at bounding box center [241, 154] width 133 height 11
click at [246, 144] on span "Annual Fundraiser" at bounding box center [241, 139] width 133 height 11
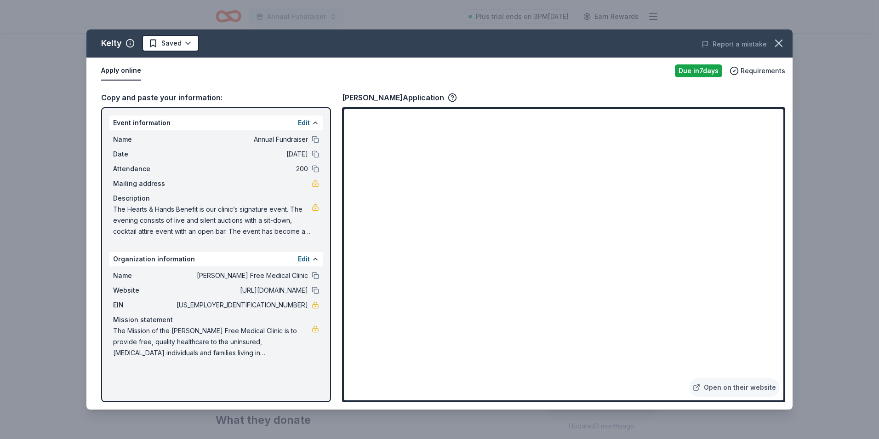
drag, startPoint x: 256, startPoint y: 139, endPoint x: 304, endPoint y: 164, distance: 54.1
click at [304, 165] on div "Name Annual Fundraiser Date 10/03/25 Attendance 200 Mailing address Description…" at bounding box center [215, 185] width 213 height 110
click at [315, 139] on button at bounding box center [315, 139] width 7 height 7
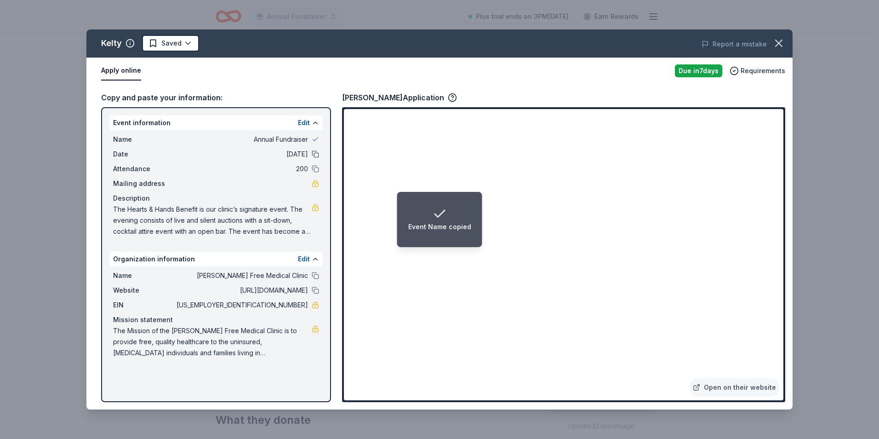
click at [317, 153] on button at bounding box center [315, 153] width 7 height 7
click at [315, 169] on button at bounding box center [315, 168] width 7 height 7
click at [735, 392] on link "Open on their website" at bounding box center [734, 387] width 91 height 18
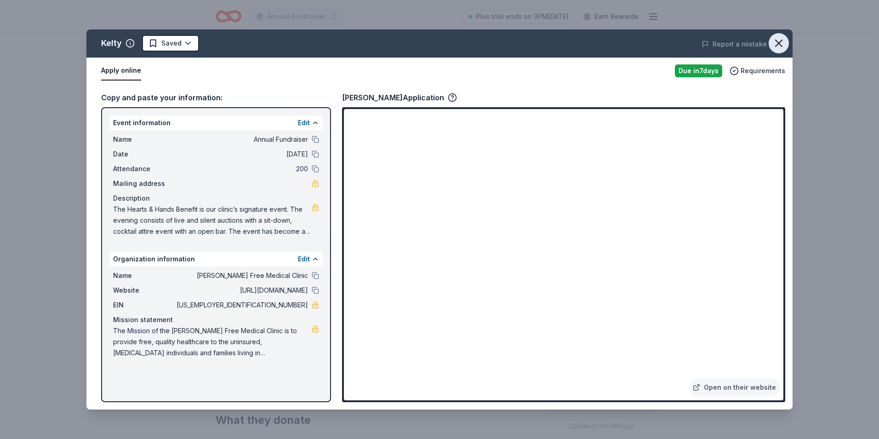
click at [774, 50] on button "button" at bounding box center [779, 43] width 20 height 20
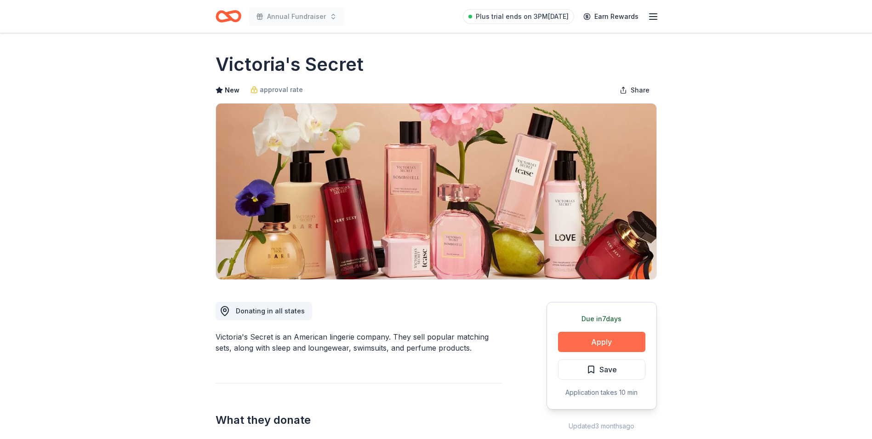
click at [601, 336] on button "Apply" at bounding box center [601, 342] width 87 height 20
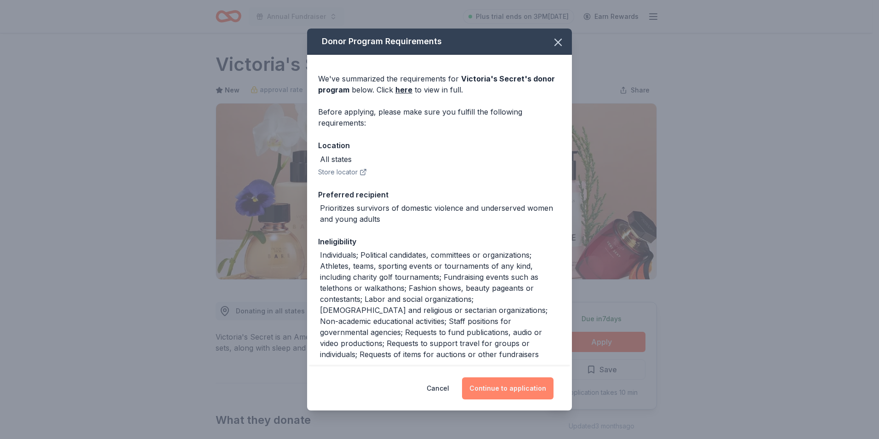
click at [512, 385] on button "Continue to application" at bounding box center [508, 388] width 92 height 22
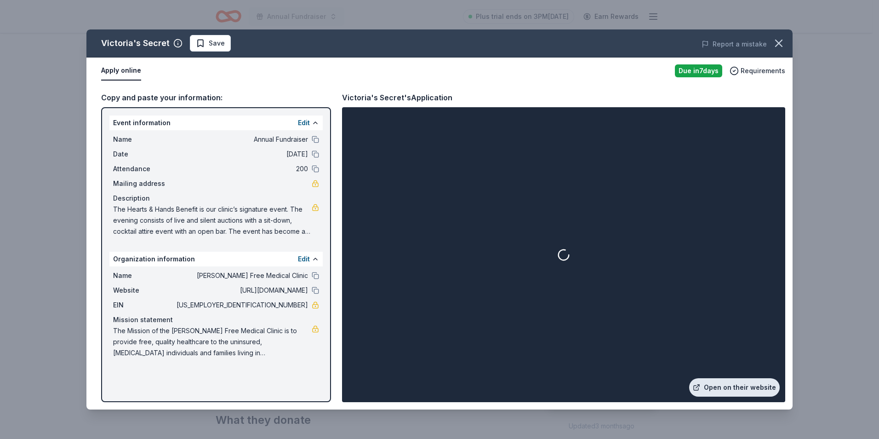
click at [733, 385] on link "Open on their website" at bounding box center [734, 387] width 91 height 18
